Goal: Information Seeking & Learning: Learn about a topic

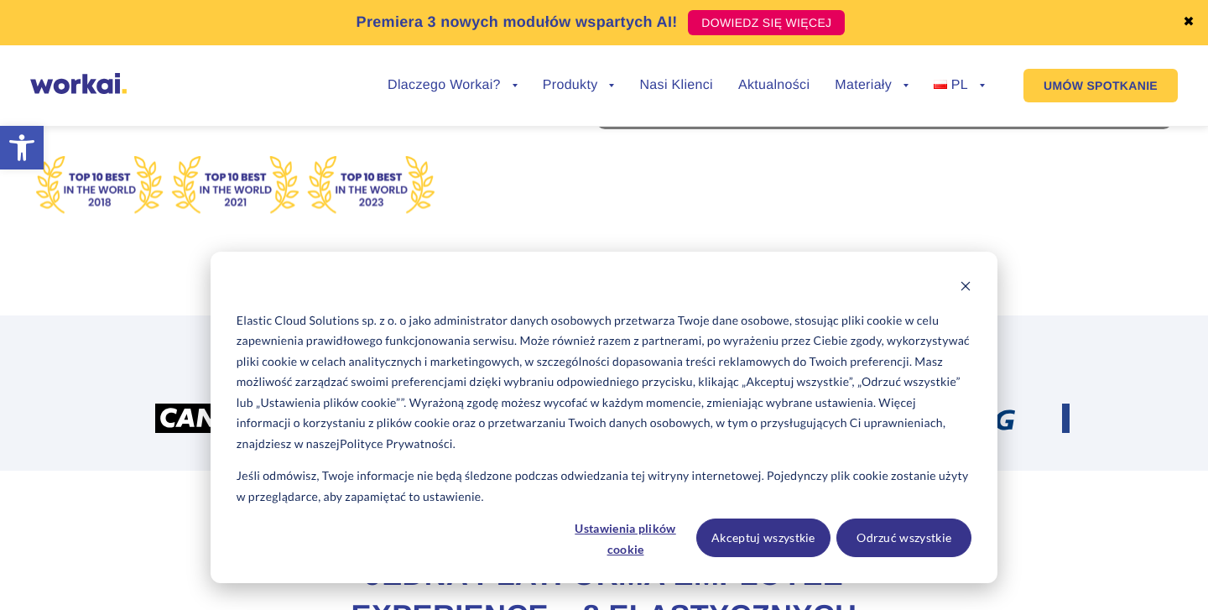
scroll to position [413, 0]
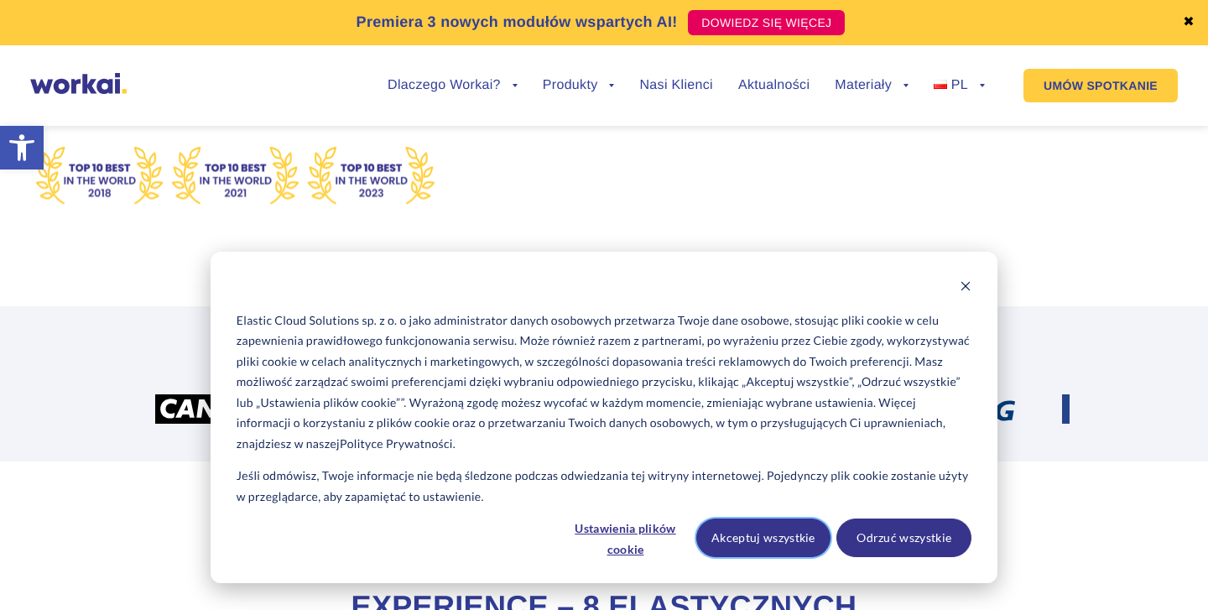
click at [767, 551] on button "Akceptuj wszystkie" at bounding box center [763, 537] width 135 height 39
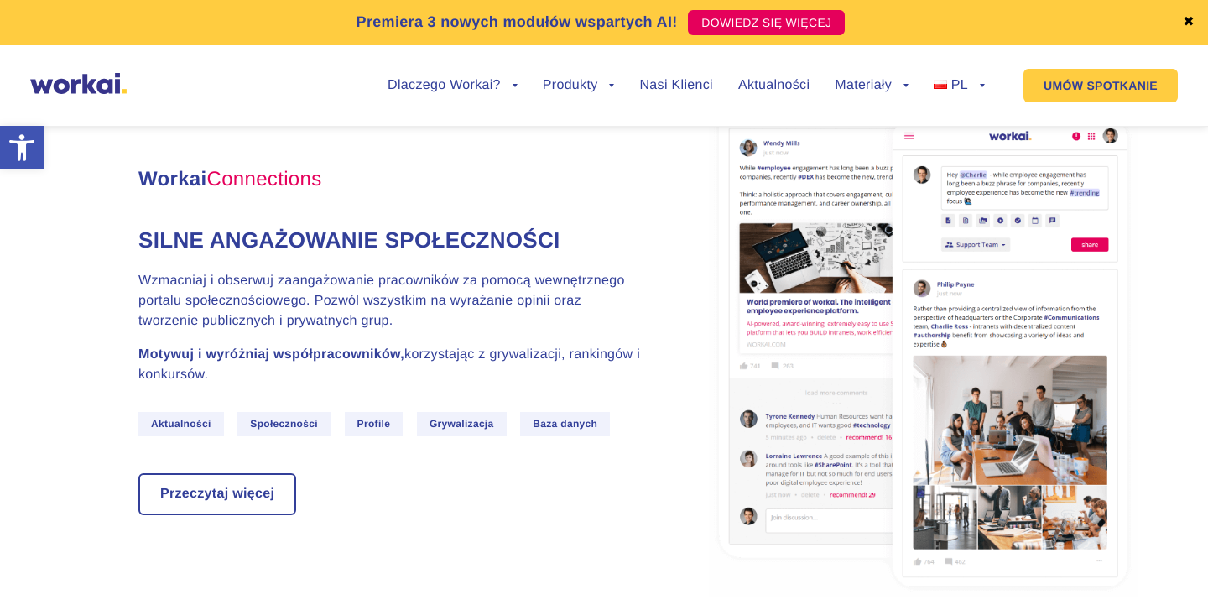
scroll to position [1730, 0]
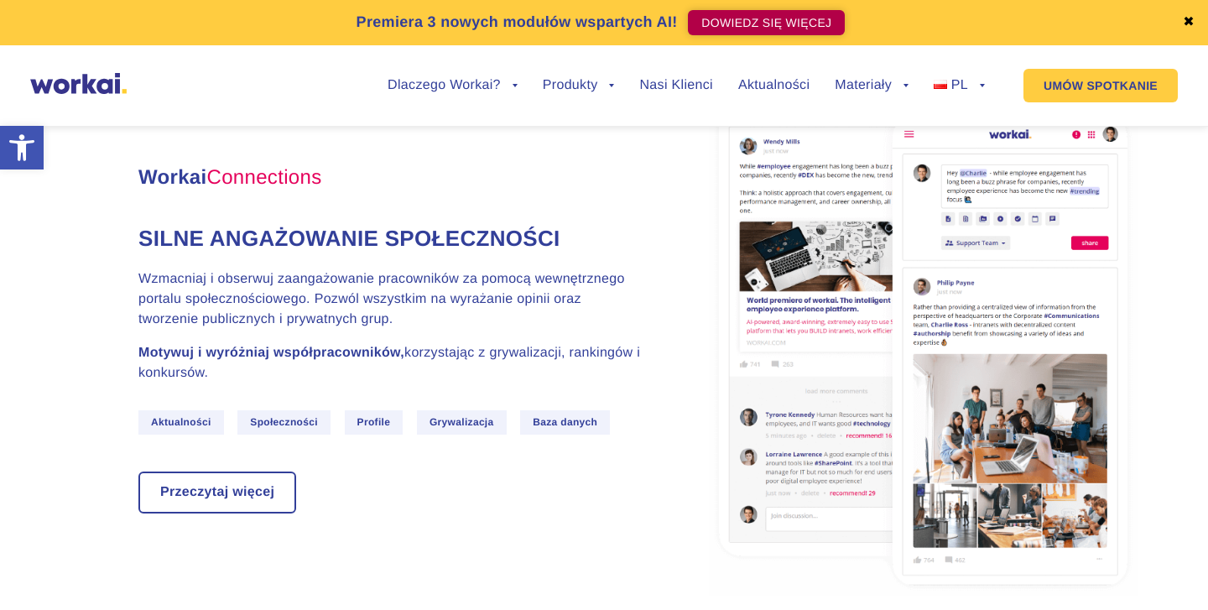
click at [699, 23] on link "DOWIEDZ SIĘ WIĘCEJ" at bounding box center [766, 22] width 157 height 25
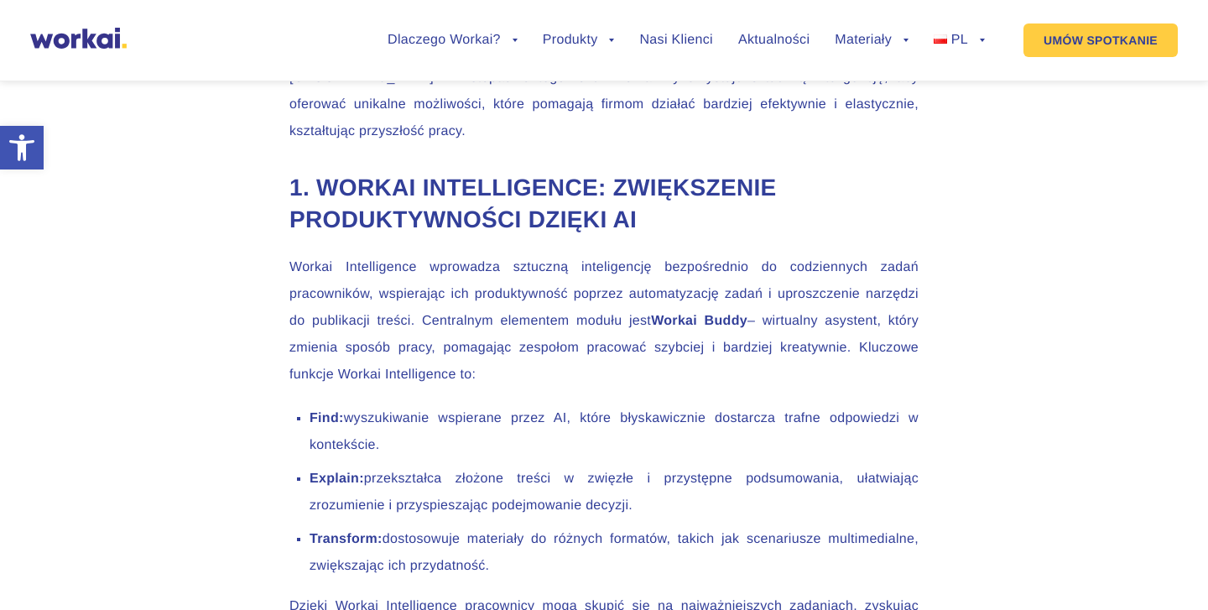
scroll to position [1474, 0]
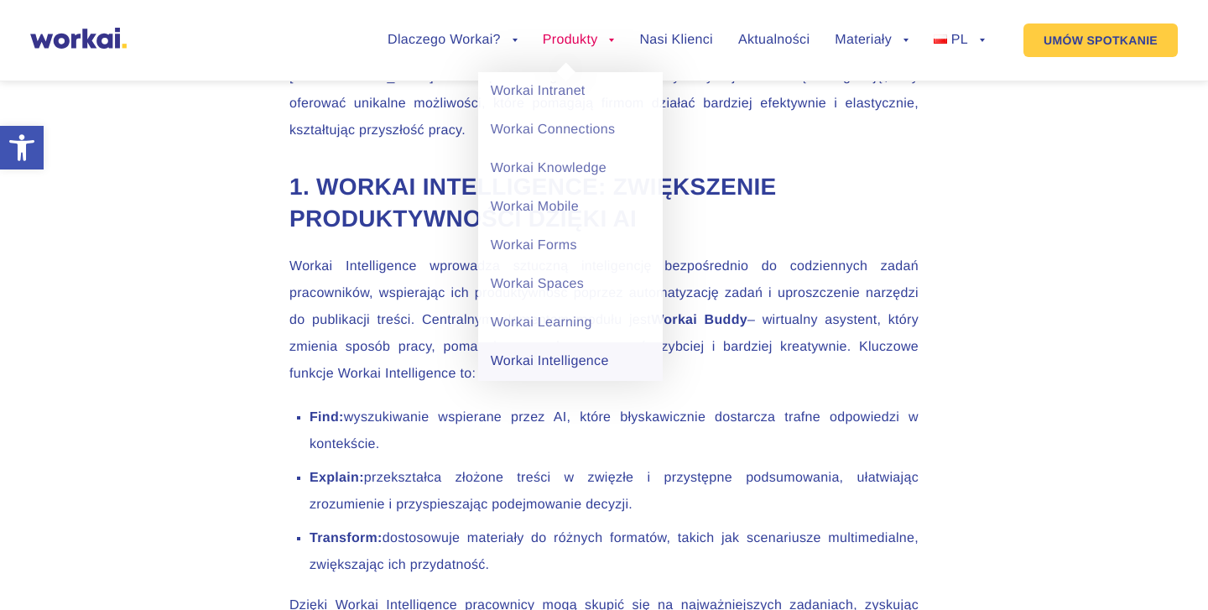
click at [607, 366] on link "Workai Intelligence" at bounding box center [570, 361] width 185 height 39
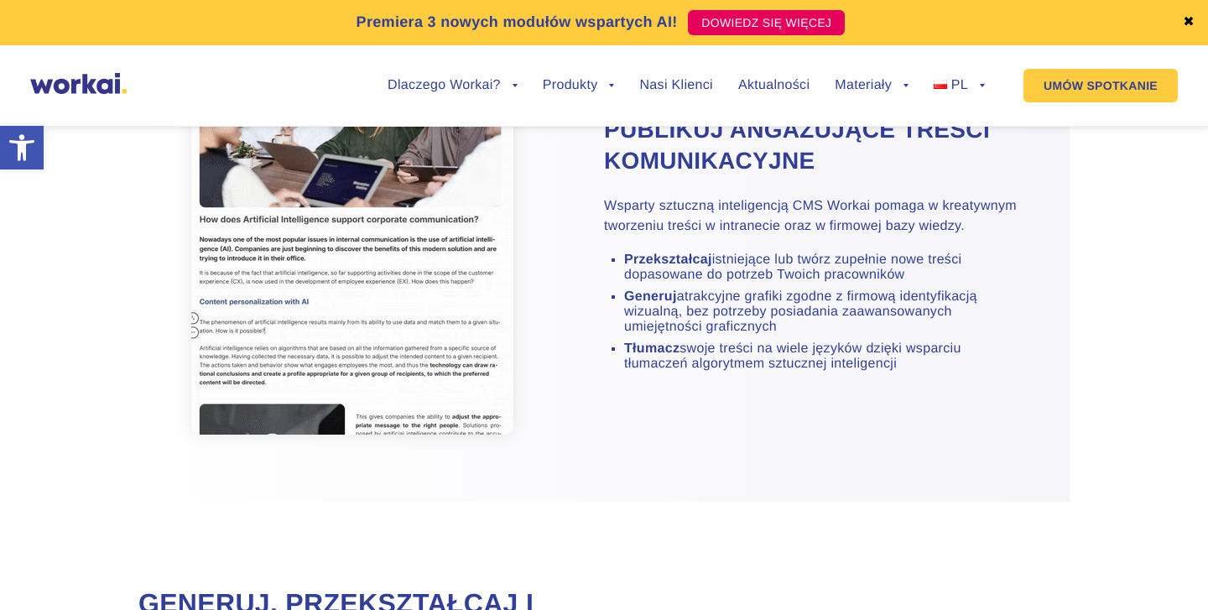
scroll to position [2758, 0]
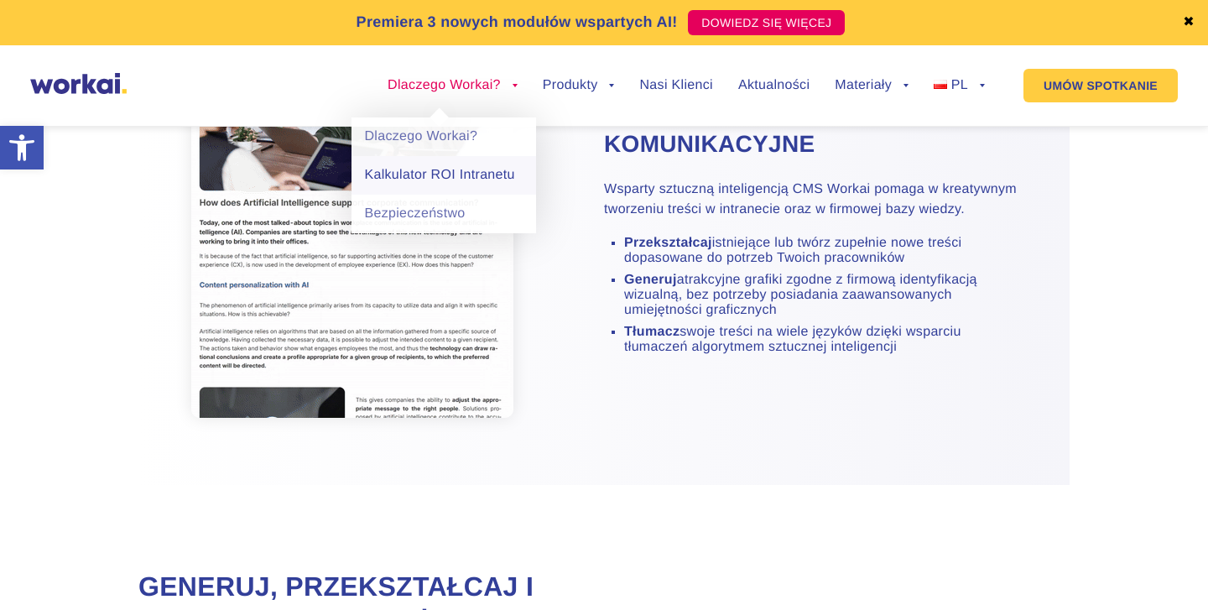
click at [462, 172] on link "Kalkulator ROI Intranetu" at bounding box center [443, 175] width 185 height 39
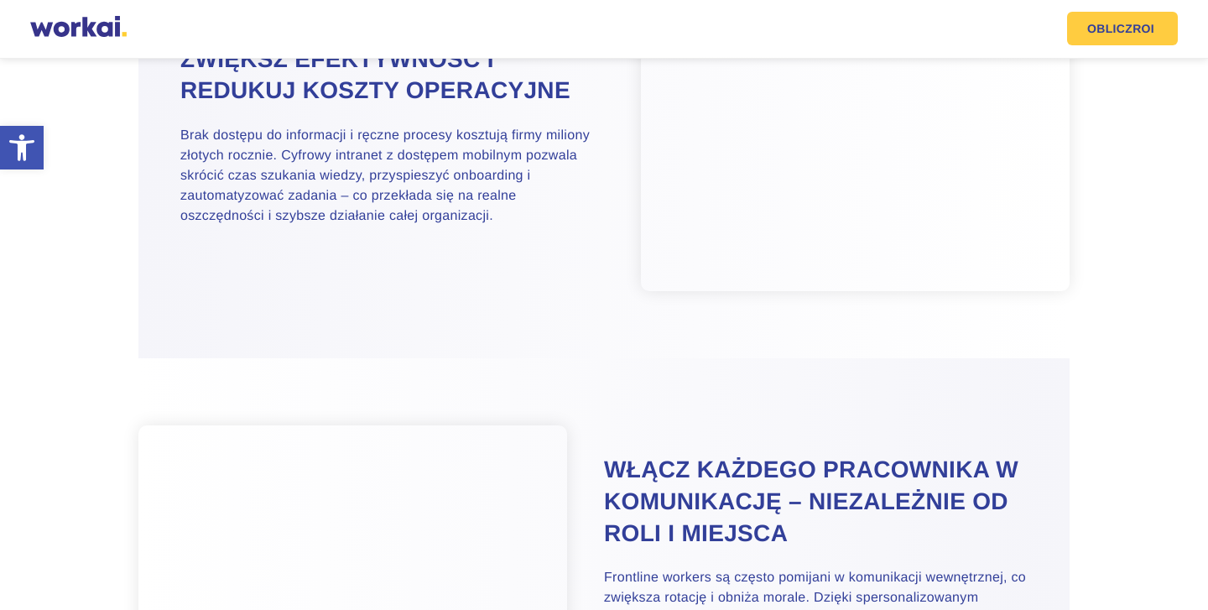
scroll to position [1184, 0]
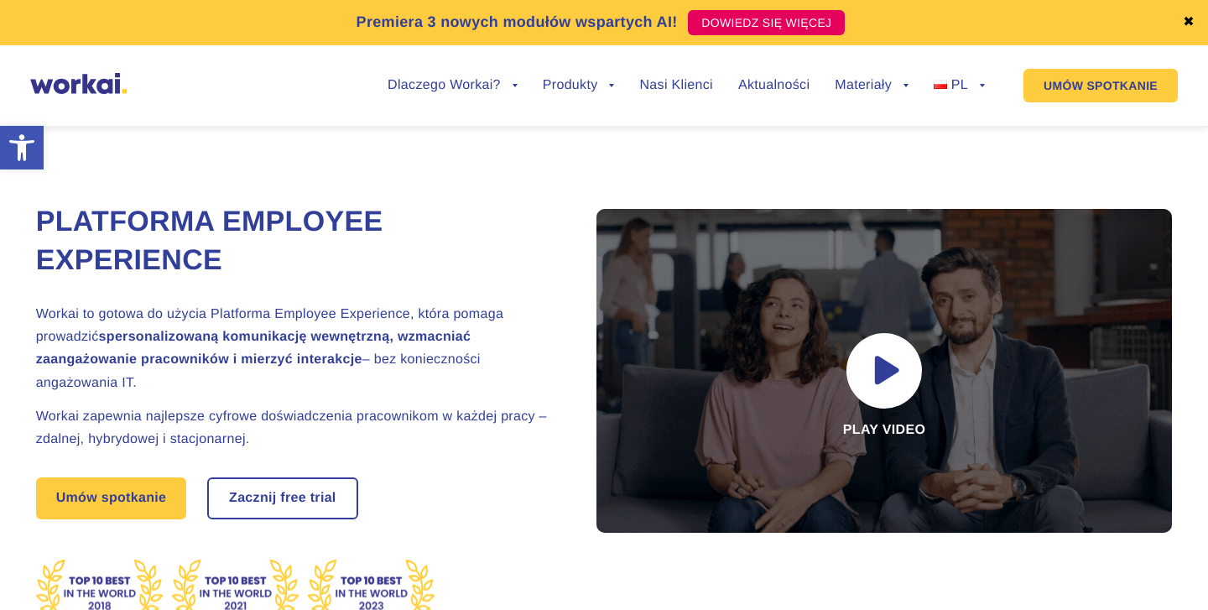
scroll to position [1730, 0]
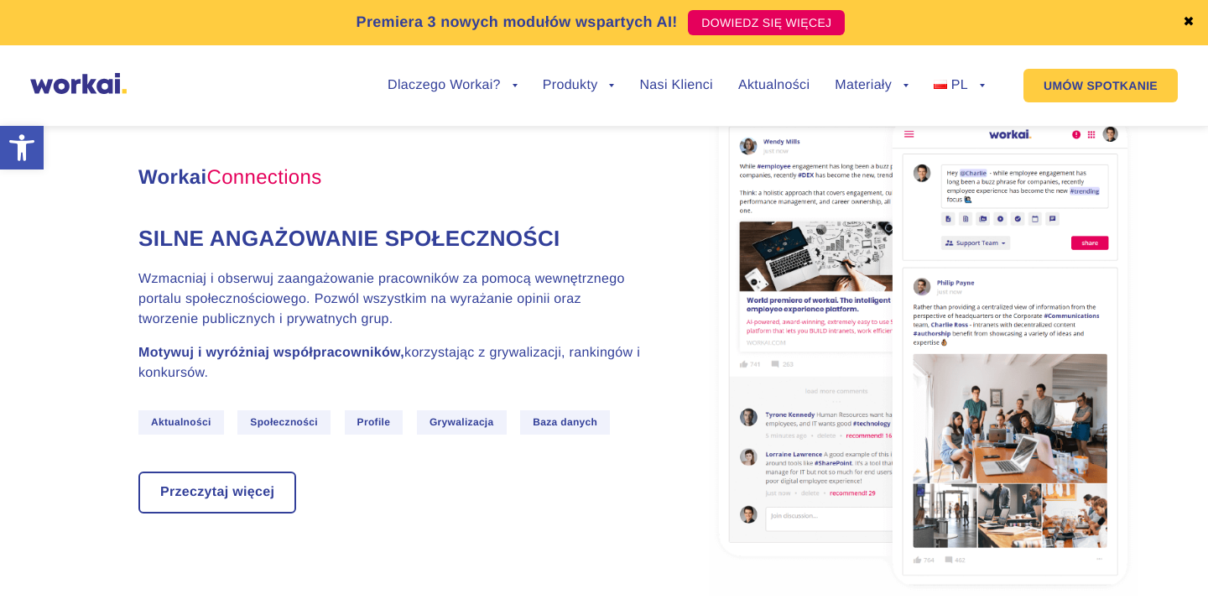
click at [672, 83] on link "Nasi Klienci" at bounding box center [675, 85] width 73 height 13
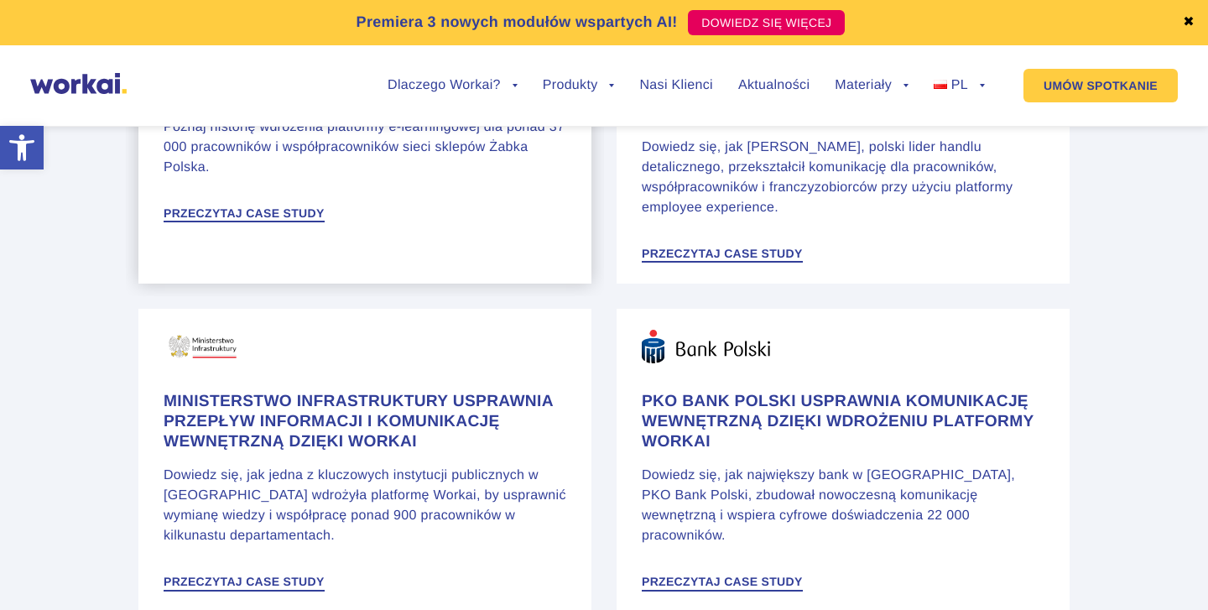
scroll to position [1167, 0]
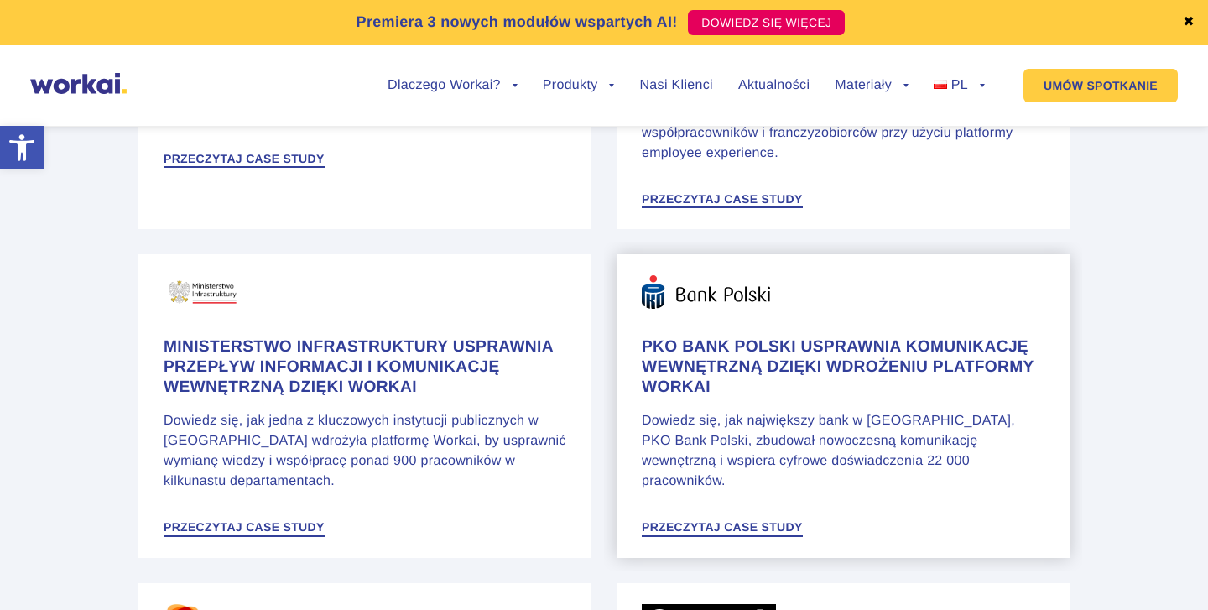
click at [652, 277] on img at bounding box center [706, 292] width 128 height 34
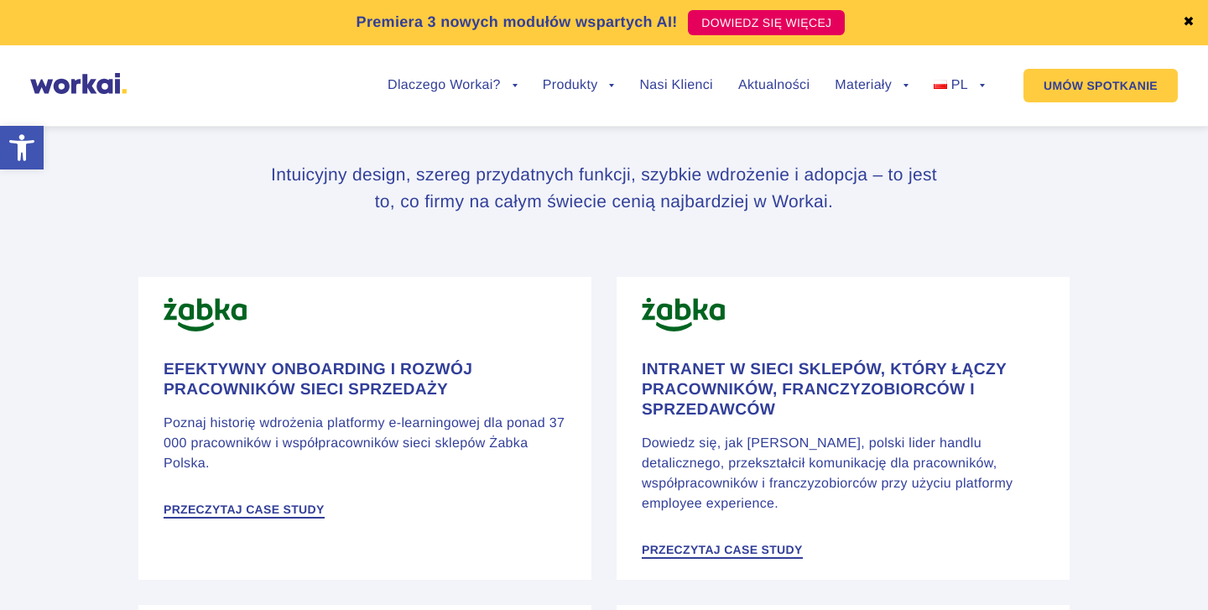
scroll to position [813, 0]
